Goal: Obtain resource: Download file/media

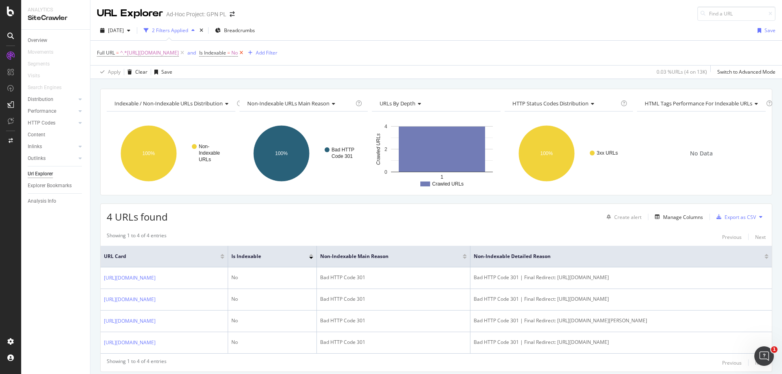
scroll to position [26, 0]
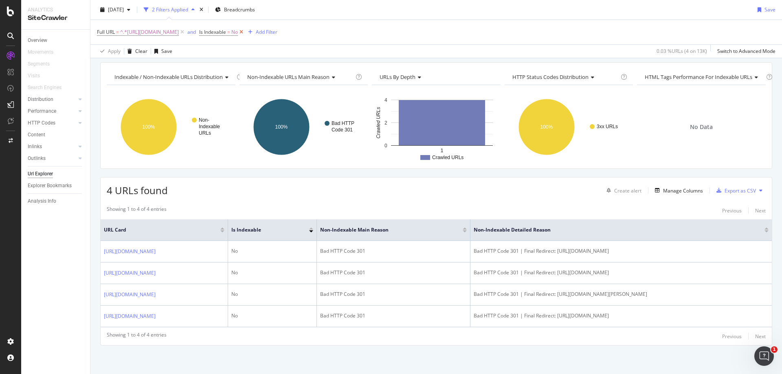
click at [245, 31] on icon at bounding box center [241, 32] width 7 height 8
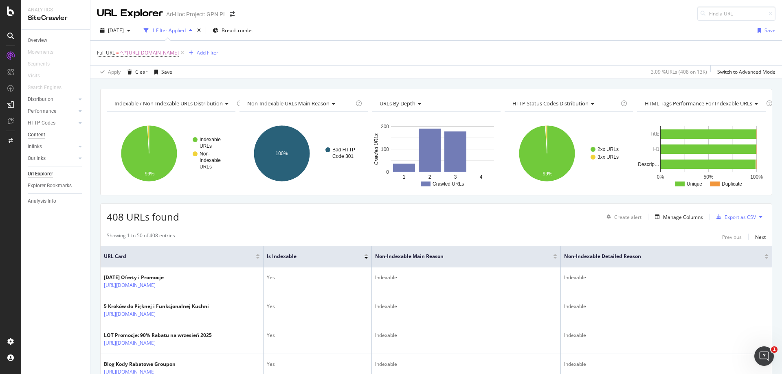
click at [39, 136] on div "Content" at bounding box center [37, 135] width 18 height 9
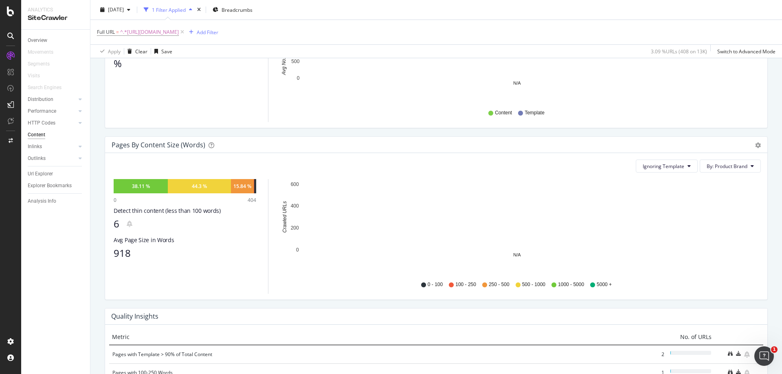
scroll to position [204, 0]
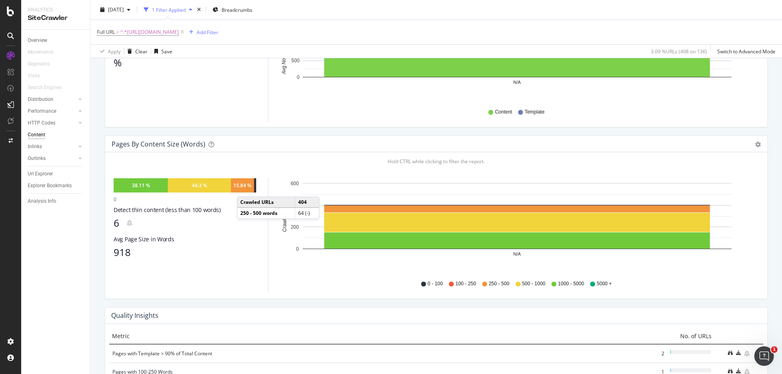
click at [245, 189] on div "15.84 %" at bounding box center [242, 185] width 18 height 7
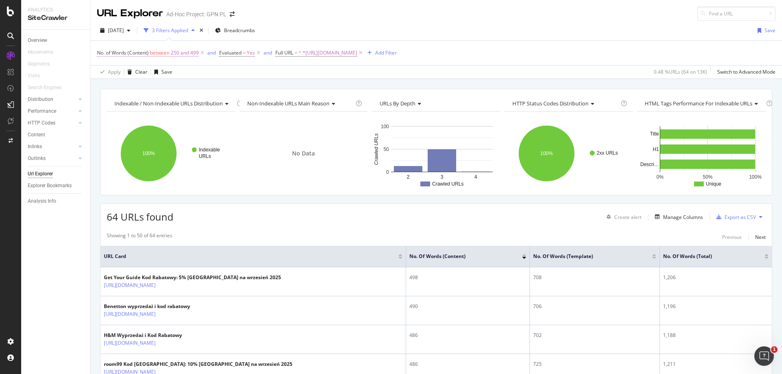
click at [187, 54] on span "250 and 499" at bounding box center [185, 52] width 28 height 11
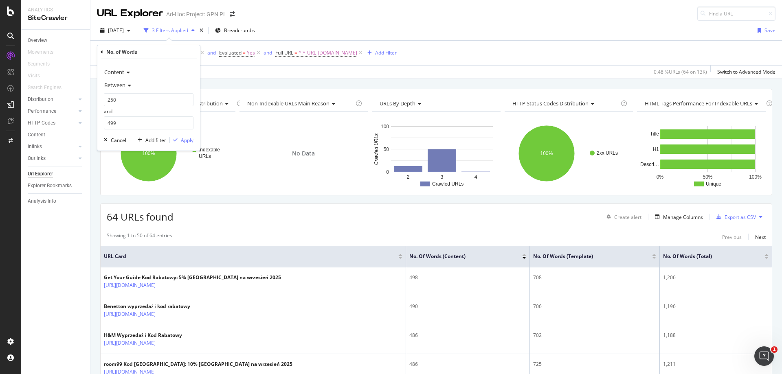
click at [123, 86] on span "Between" at bounding box center [114, 84] width 21 height 7
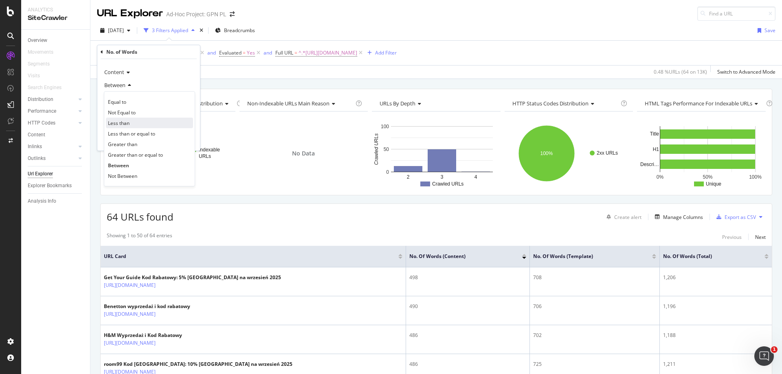
click at [128, 128] on div "Less than" at bounding box center [149, 123] width 87 height 11
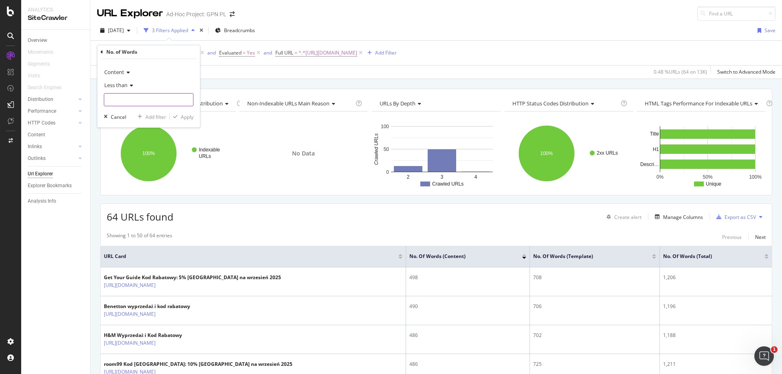
click at [137, 103] on input "number" at bounding box center [149, 99] width 90 height 13
type input "300"
click at [187, 114] on div "Apply" at bounding box center [187, 117] width 13 height 7
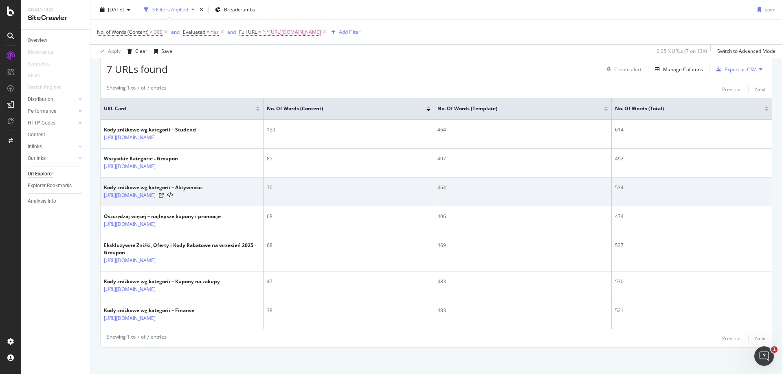
scroll to position [158, 0]
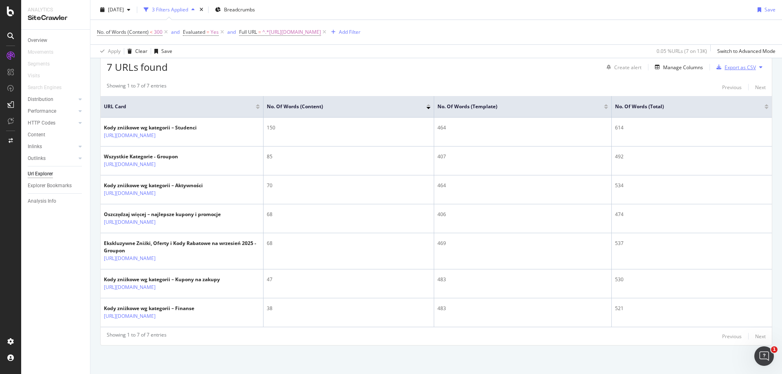
click at [725, 64] on div "Export as CSV" at bounding box center [740, 67] width 31 height 7
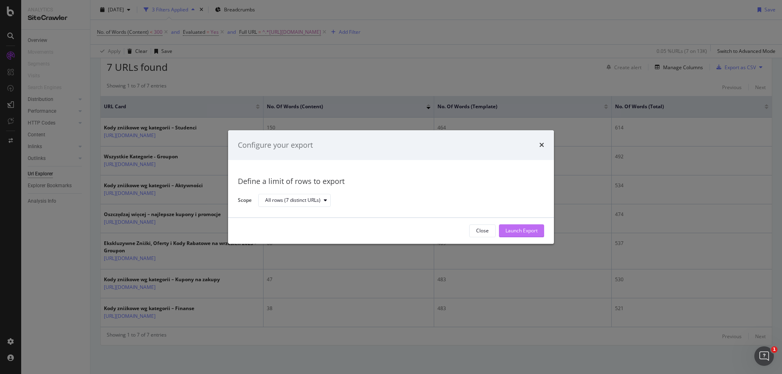
click at [527, 234] on div "Launch Export" at bounding box center [522, 231] width 32 height 7
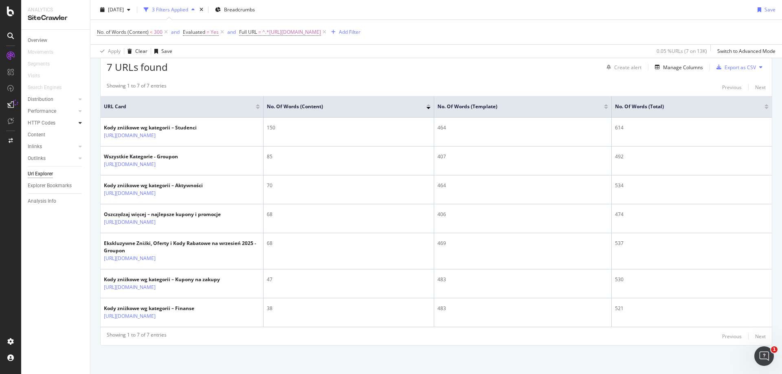
click at [77, 121] on div at bounding box center [80, 123] width 8 height 8
click at [40, 145] on div "Inlinks" at bounding box center [35, 147] width 14 height 9
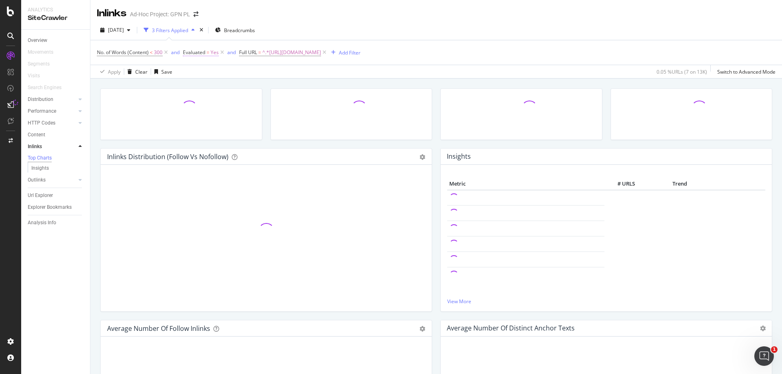
click at [165, 54] on icon at bounding box center [166, 52] width 7 height 8
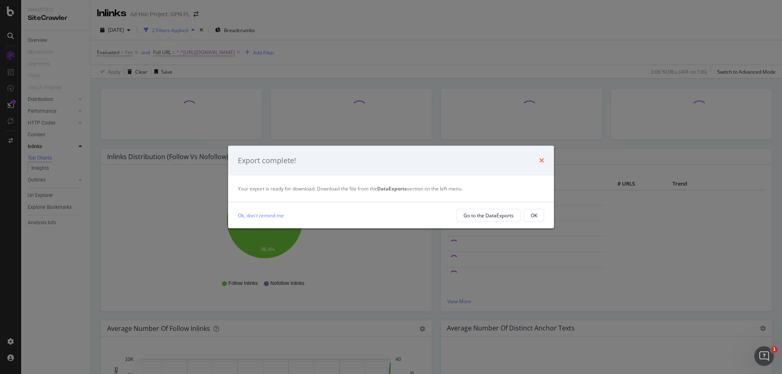
click at [541, 162] on icon "times" at bounding box center [541, 160] width 5 height 7
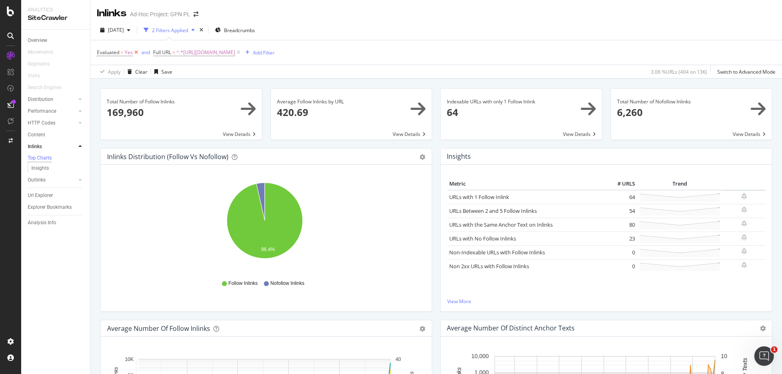
click at [135, 53] on icon at bounding box center [136, 52] width 7 height 8
click at [531, 132] on span at bounding box center [521, 114] width 161 height 51
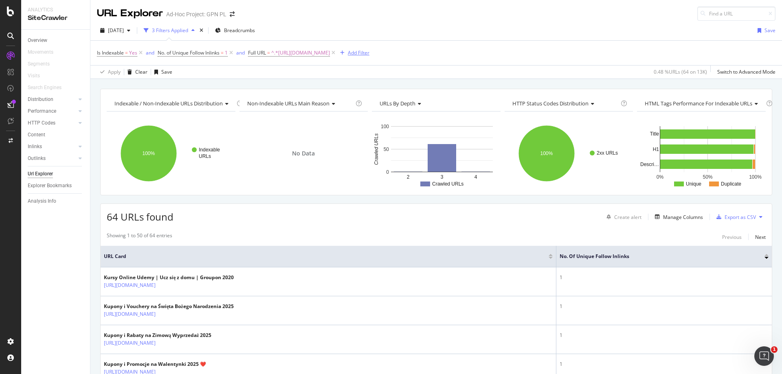
click at [370, 53] on div "Add Filter" at bounding box center [359, 52] width 22 height 7
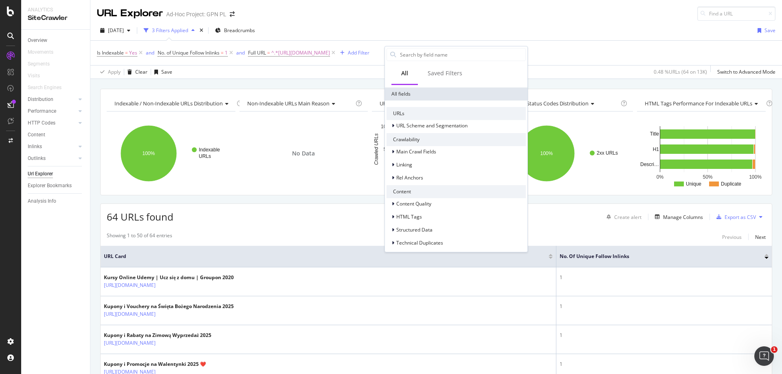
scroll to position [114, 0]
click at [580, 55] on div "Is Indexable = Yes and No. of Unique Follow Inlinks = 1 and Full URL = ^.*[URL]…" at bounding box center [436, 53] width 679 height 24
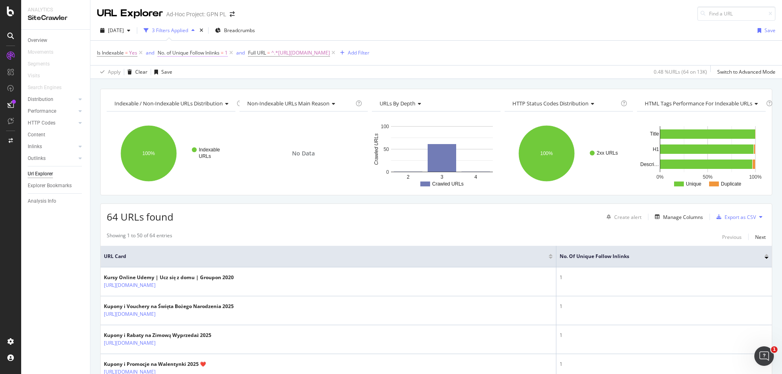
click at [217, 53] on span "No. of Unique Follow Inlinks" at bounding box center [189, 52] width 62 height 7
click at [192, 93] on input "1" at bounding box center [210, 99] width 90 height 13
click at [184, 85] on span "Equal to" at bounding box center [175, 84] width 20 height 7
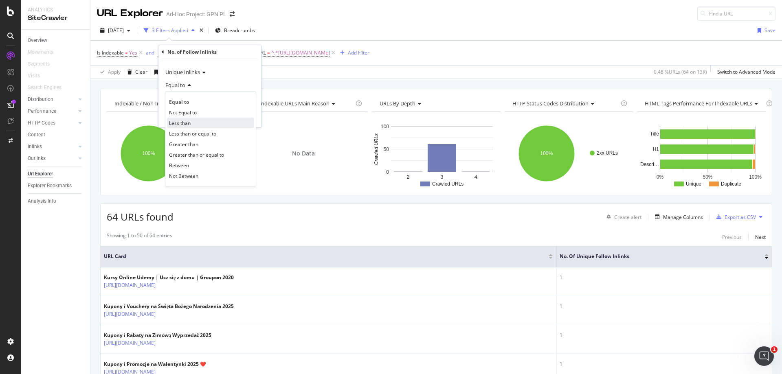
click at [196, 123] on div "Less than" at bounding box center [210, 123] width 87 height 11
click at [188, 101] on input "1" at bounding box center [210, 99] width 90 height 13
type input "5"
click at [246, 114] on div "Apply" at bounding box center [248, 117] width 13 height 7
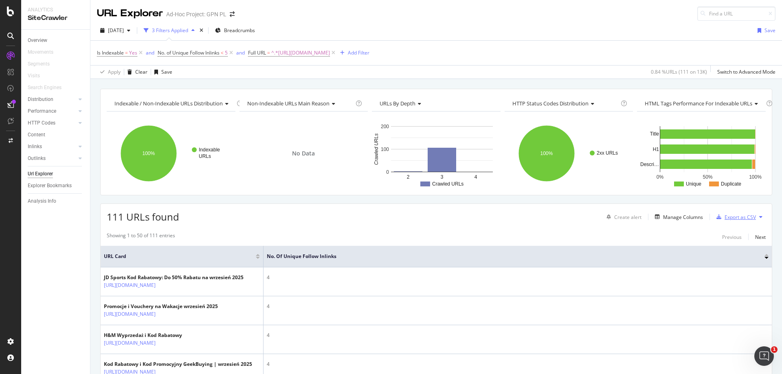
click at [731, 219] on div "Export as CSV" at bounding box center [740, 217] width 31 height 7
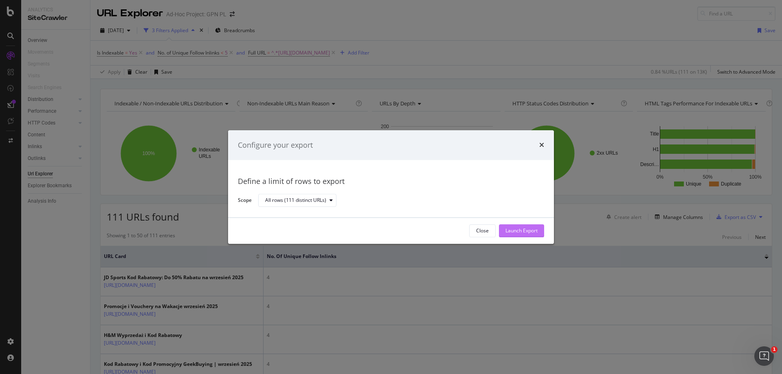
click at [524, 233] on div "Launch Export" at bounding box center [522, 231] width 32 height 7
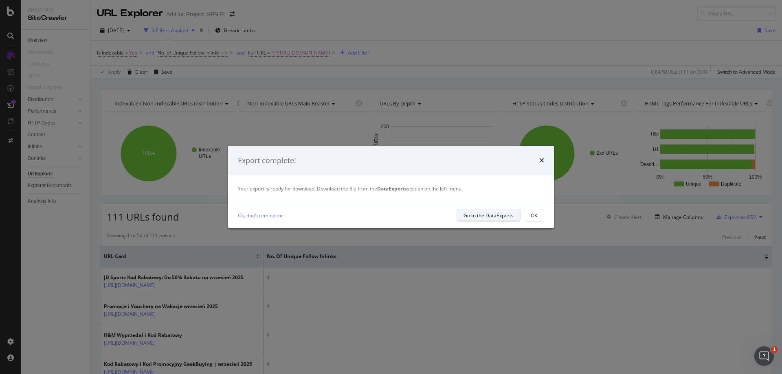
click at [513, 212] on div "Go to the DataExports" at bounding box center [489, 215] width 50 height 7
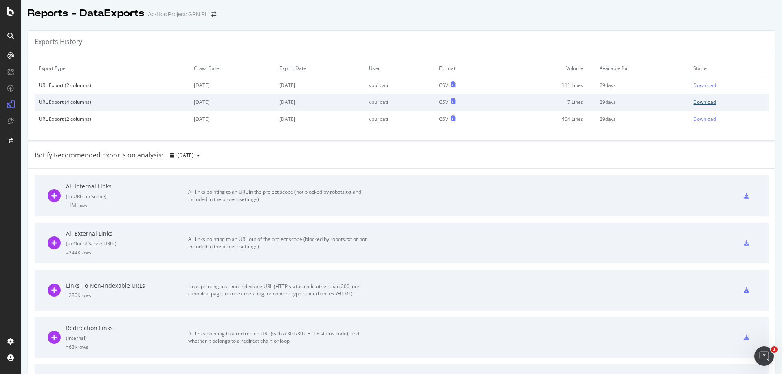
click at [695, 101] on div "Download" at bounding box center [704, 102] width 23 height 7
click at [705, 86] on div "Download" at bounding box center [704, 85] width 23 height 7
